Goal: Information Seeking & Learning: Check status

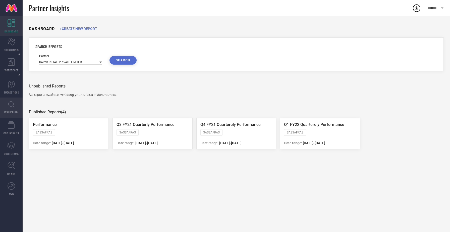
click at [12, 105] on icon at bounding box center [11, 104] width 6 height 6
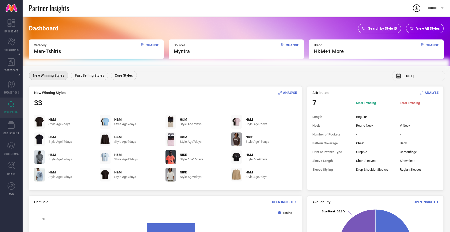
click at [371, 30] on span "Search by Style ID" at bounding box center [383, 28] width 29 height 4
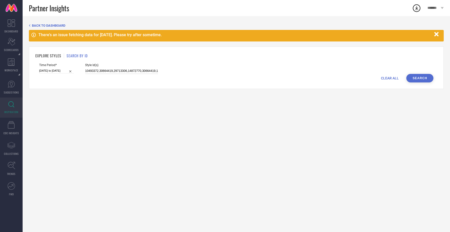
click at [110, 72] on input "10493372,30664419,29713306,14872770,30664419,10493372,25795464,15468614,1418774…" at bounding box center [121, 71] width 73 height 6
click at [104, 71] on input "10493372,30664419,29713306,14872770,30664419,10493372,25795464,15468614,1418774…" at bounding box center [121, 71] width 73 height 6
paste input "15321466"
paste input "32413150"
paste input "34296962"
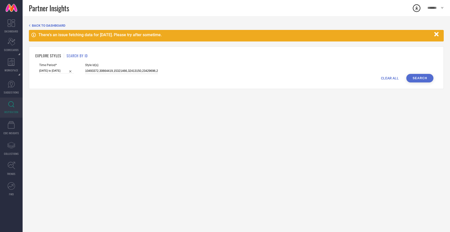
paste input "31420841"
click at [122, 71] on input "10493372,30664419,15321466,32413150,23429696,31420841,29713306,14872770,3066441…" at bounding box center [121, 71] width 73 height 6
paste input "14187748"
paste input "17159746"
paste input "63241315"
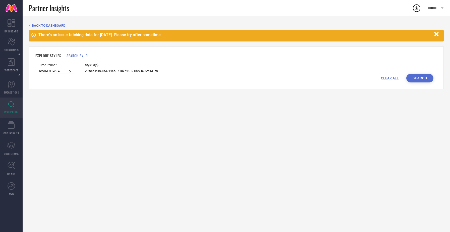
scroll to position [0, 13]
type input "10493372,30664419,15321466,14187748,17159746,32413156,32413150,23429696,3142084…"
click at [419, 80] on button "Search" at bounding box center [420, 78] width 27 height 9
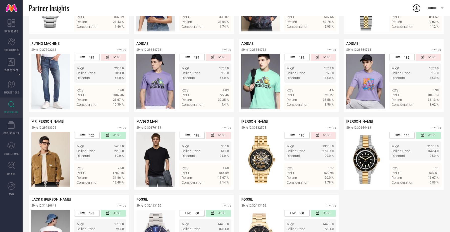
scroll to position [534, 0]
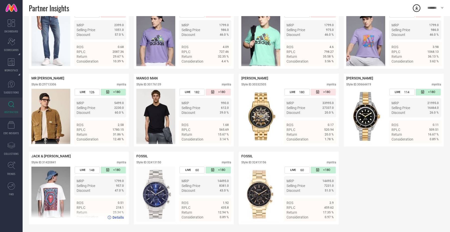
click at [112, 217] on div "Details" at bounding box center [116, 217] width 16 height 4
click at [329, 216] on span "Details" at bounding box center [328, 217] width 11 height 4
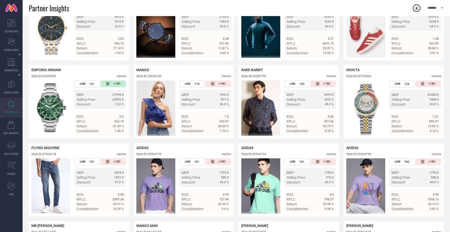
scroll to position [384, 0]
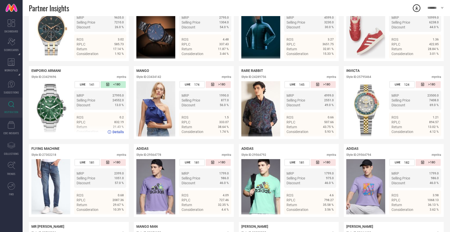
click at [110, 131] on icon at bounding box center [110, 132] width 4 height 4
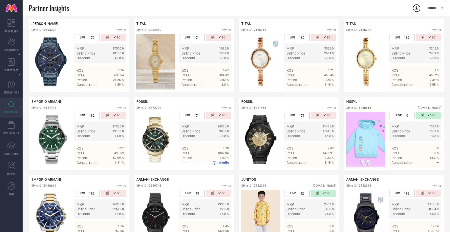
scroll to position [111, 0]
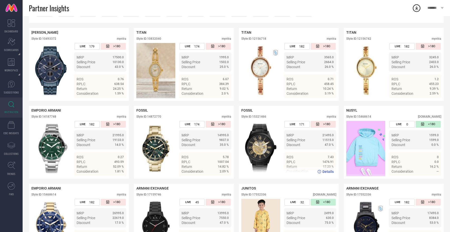
click at [320, 171] on icon at bounding box center [320, 172] width 4 height 4
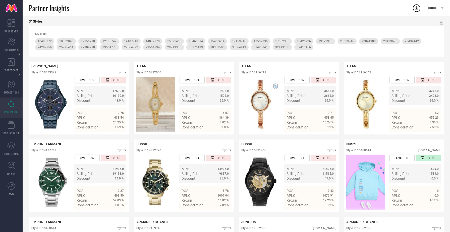
scroll to position [0, 0]
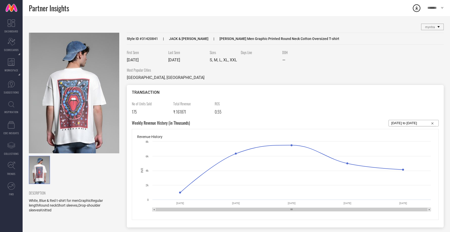
click at [396, 123] on input "[DATE] to [DATE]" at bounding box center [414, 123] width 45 height 6
select select "7"
select select "2025"
select select "8"
select select "2025"
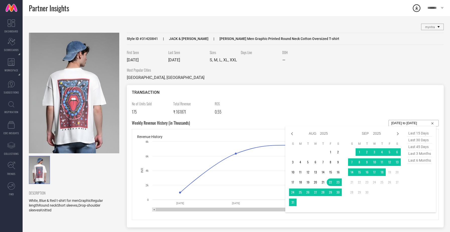
click at [419, 160] on span "last 6 months" at bounding box center [419, 160] width 25 height 7
type input "[DATE] to [DATE]"
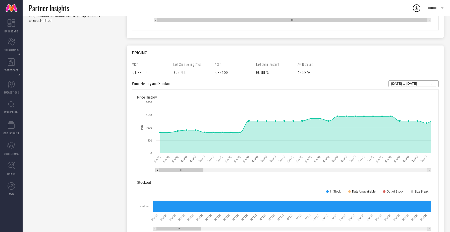
scroll to position [195, 0]
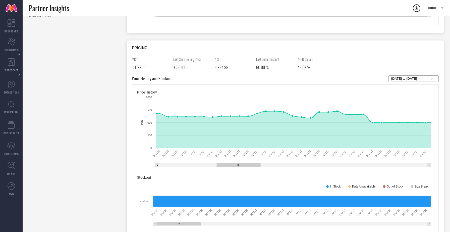
drag, startPoint x: 182, startPoint y: 164, endPoint x: 240, endPoint y: 167, distance: 57.4
click at [240, 167] on icon "Created with Highcharts 9.3.3 INR 09 Apr 25 10 Apr 25 11 Apr 25 12 Apr 25 13 Ap…" at bounding box center [285, 132] width 297 height 75
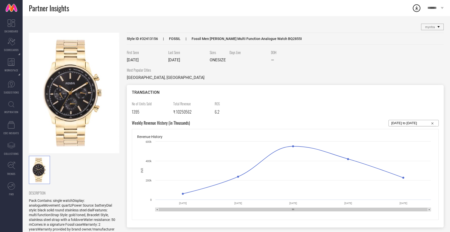
select select "7"
select select "2025"
select select "8"
select select "2025"
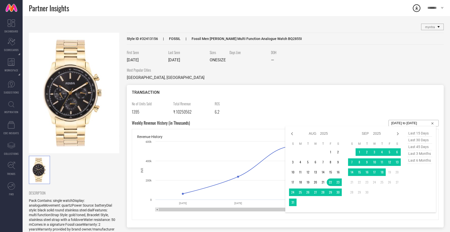
click at [399, 122] on input "[DATE] to [DATE]" at bounding box center [414, 123] width 45 height 6
click at [414, 160] on span "last 6 months" at bounding box center [419, 160] width 25 height 7
type input "[DATE] to [DATE]"
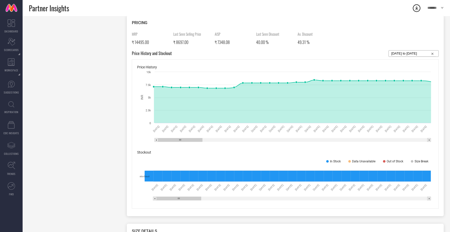
scroll to position [230, 0]
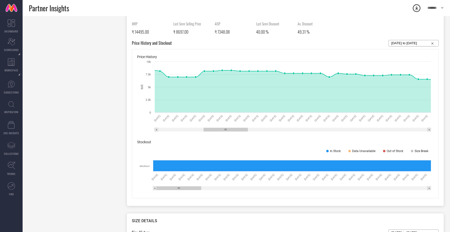
drag, startPoint x: 198, startPoint y: 130, endPoint x: 243, endPoint y: 130, distance: 45.5
click at [243, 130] on rect at bounding box center [226, 130] width 44 height 4
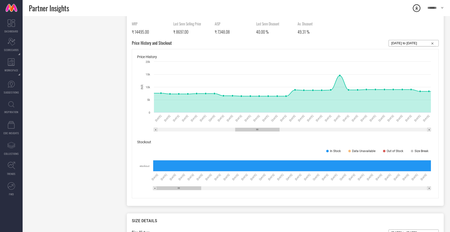
drag, startPoint x: 242, startPoint y: 129, endPoint x: 274, endPoint y: 133, distance: 31.9
click at [274, 133] on icon "Created with Highcharts 9.3.3 INR 23 Apr 25 24 Apr 25 25 Apr 25 26 Apr 25 27 Ap…" at bounding box center [285, 96] width 297 height 75
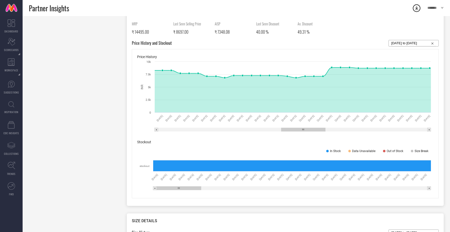
drag, startPoint x: 258, startPoint y: 130, endPoint x: 304, endPoint y: 134, distance: 46.2
click at [304, 134] on icon "Created with Highcharts 9.3.3 INR 24 May 25 25 May 25 26 May 25 27 May 25 28 Ma…" at bounding box center [285, 96] width 297 height 75
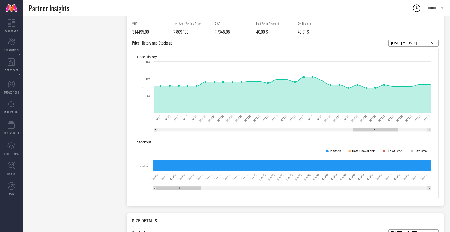
drag, startPoint x: 300, startPoint y: 129, endPoint x: 372, endPoint y: 135, distance: 72.4
click at [372, 135] on div "Price History Created with Highcharts 9.3.3 INR 12 Jul 25 13 Jul 25 14 Jul 25 1…" at bounding box center [285, 123] width 307 height 149
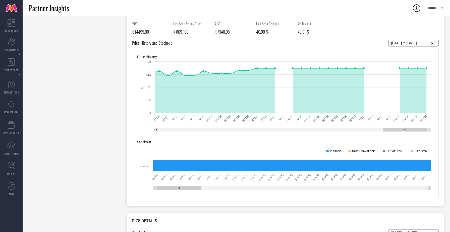
drag, startPoint x: 368, startPoint y: 131, endPoint x: 413, endPoint y: 129, distance: 44.3
click at [413, 129] on rect at bounding box center [406, 130] width 44 height 4
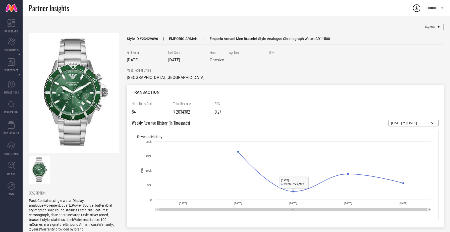
select select "7"
select select "2025"
select select "8"
select select "2025"
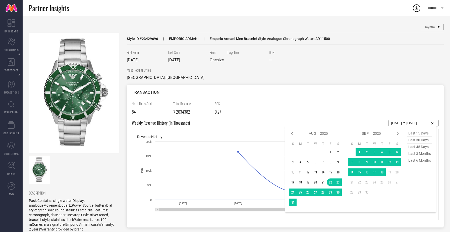
click at [408, 124] on input "[DATE] to [DATE]" at bounding box center [414, 123] width 45 height 6
click at [420, 159] on span "last 6 months" at bounding box center [419, 160] width 25 height 7
type input "[DATE] to [DATE]"
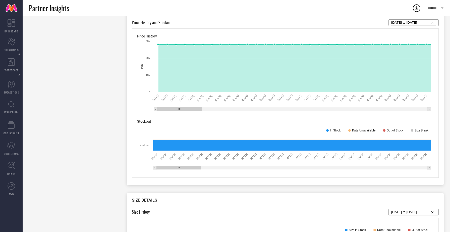
scroll to position [202, 0]
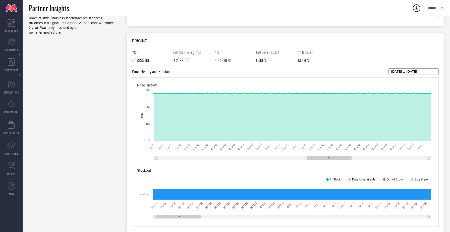
drag, startPoint x: 187, startPoint y: 157, endPoint x: 344, endPoint y: 163, distance: 156.7
click at [344, 163] on div "Price History Created with Highcharts 9.3.3 INR 10 Jun 25 11 Jun 25 12 Jun 25 1…" at bounding box center [285, 151] width 307 height 149
drag, startPoint x: 340, startPoint y: 157, endPoint x: 417, endPoint y: 157, distance: 76.9
click at [417, 157] on rect at bounding box center [406, 158] width 44 height 4
click at [422, 73] on input "[DATE] to [DATE]" at bounding box center [414, 72] width 45 height 6
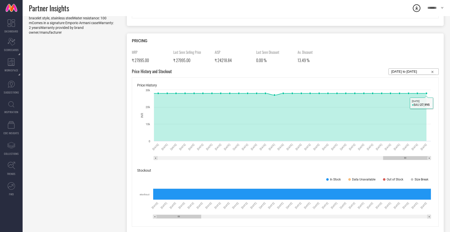
select select "2"
select select "2025"
select select "3"
select select "2025"
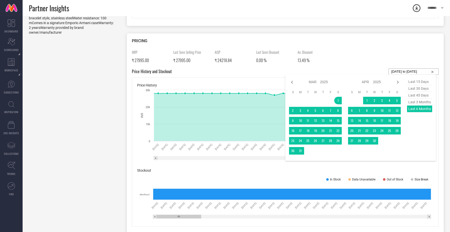
click at [416, 83] on span "last 15 days" at bounding box center [419, 81] width 25 height 7
type input "[DATE] to [DATE]"
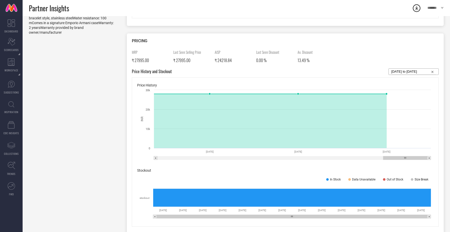
drag, startPoint x: 391, startPoint y: 157, endPoint x: 418, endPoint y: 152, distance: 26.7
click at [418, 152] on icon "Created with Highcharts 9.3.3 INR 17 Sep 25 18 Sep 25 19 Sep 25 0 10k 20k 30k 3…" at bounding box center [285, 124] width 297 height 75
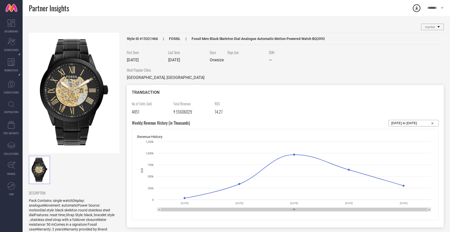
select select "7"
select select "2025"
select select "8"
select select "2025"
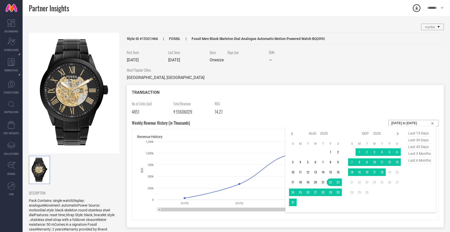
click at [414, 122] on input "[DATE] to [DATE]" at bounding box center [414, 123] width 45 height 6
click at [418, 160] on span "last 6 months" at bounding box center [419, 160] width 25 height 7
type input "[DATE] to [DATE]"
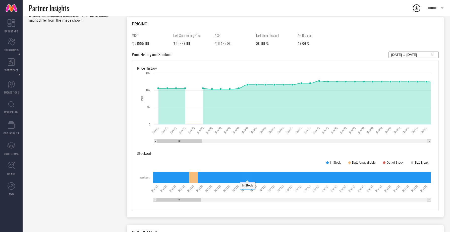
scroll to position [218, 0]
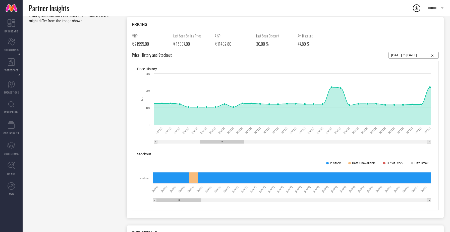
drag, startPoint x: 191, startPoint y: 141, endPoint x: 233, endPoint y: 139, distance: 42.3
click at [233, 139] on icon "Created with Highcharts 9.3.3 INR [DATE] [DATE] [DATE] [DATE] [DATE] [DATE] [DA…" at bounding box center [285, 108] width 297 height 75
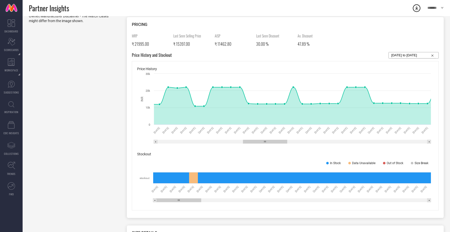
drag, startPoint x: 218, startPoint y: 142, endPoint x: 261, endPoint y: 138, distance: 43.4
click at [261, 138] on icon "Created with Highcharts 9.3.3 INR [DATE] [DATE] [DATE] [DATE] [DATE] [DATE] [DA…" at bounding box center [285, 108] width 297 height 75
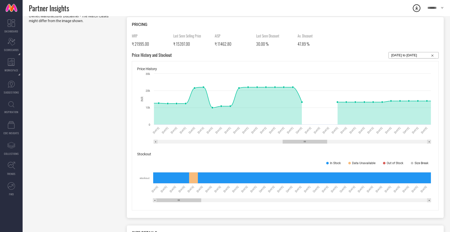
drag, startPoint x: 267, startPoint y: 141, endPoint x: 307, endPoint y: 141, distance: 40.0
click at [307, 141] on rect at bounding box center [305, 142] width 44 height 4
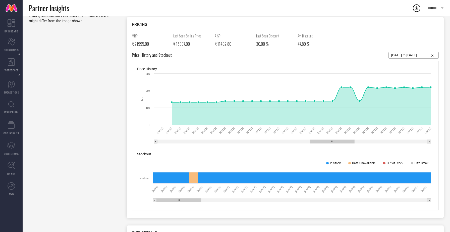
drag, startPoint x: 296, startPoint y: 140, endPoint x: 333, endPoint y: 140, distance: 36.7
click at [333, 140] on rect at bounding box center [333, 142] width 44 height 4
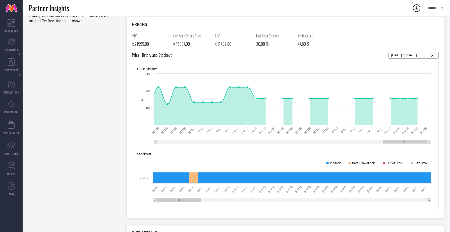
drag, startPoint x: 333, startPoint y: 140, endPoint x: 403, endPoint y: 139, distance: 70.6
click at [403, 139] on icon "Created with Highcharts 9.3.3 INR [DATE] [DATE] [DATE] [DATE] [DATE] [DATE] [DA…" at bounding box center [285, 108] width 297 height 75
select select "2"
select select "2025"
select select "3"
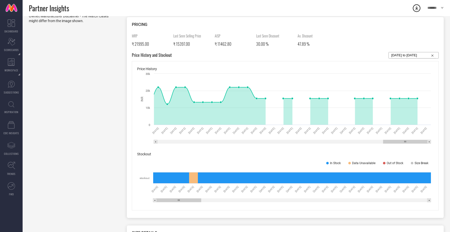
select select "2025"
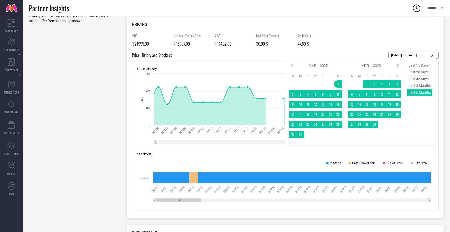
click at [410, 56] on input "[DATE] to [DATE]" at bounding box center [414, 55] width 45 height 6
click at [414, 64] on span "last 15 days" at bounding box center [419, 65] width 25 height 7
type input "[DATE] to [DATE]"
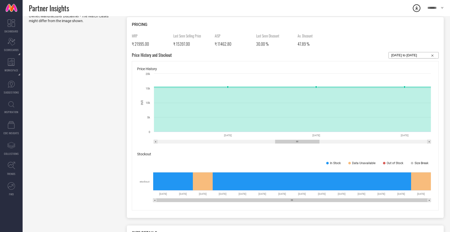
drag, startPoint x: 391, startPoint y: 142, endPoint x: 284, endPoint y: 157, distance: 108.2
click at [284, 157] on div "Price History Created with Highcharts 9.3.3 INR [DATE] [DATE] [DATE] 0 5k 10k 1…" at bounding box center [285, 135] width 307 height 149
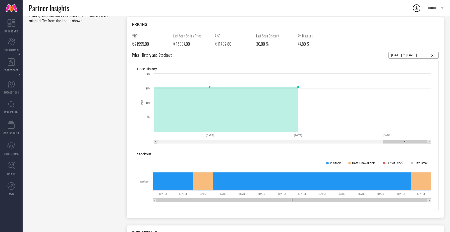
drag, startPoint x: 306, startPoint y: 141, endPoint x: 426, endPoint y: 132, distance: 120.4
click at [426, 132] on icon "Created with Highcharts 9.3.3 INR [DATE] [DATE] [DATE] 0 5k 10k 15k 20k [DATE] …" at bounding box center [285, 108] width 297 height 75
